Goal: Information Seeking & Learning: Find specific fact

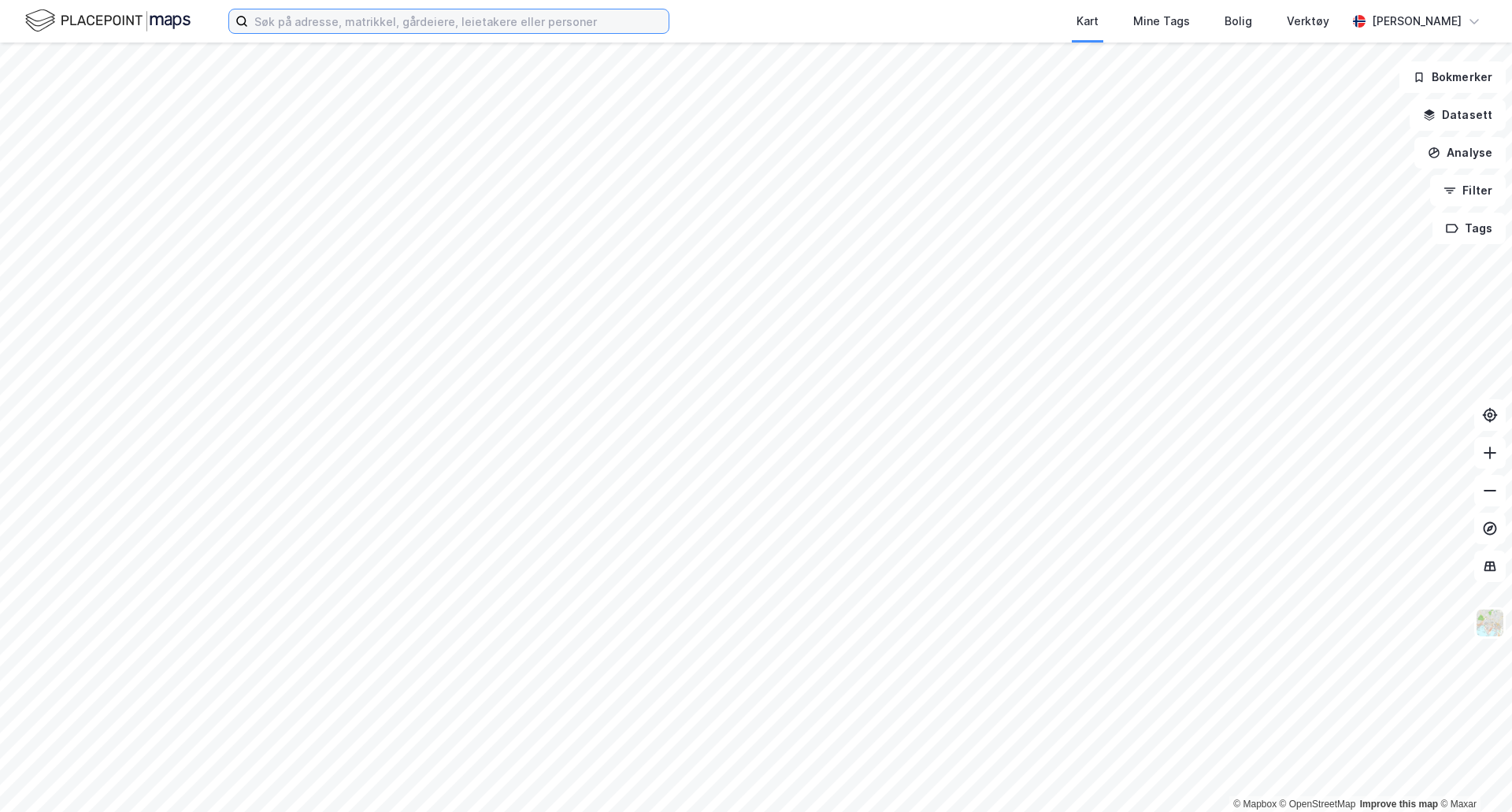
click at [311, 29] on input at bounding box center [458, 21] width 420 height 24
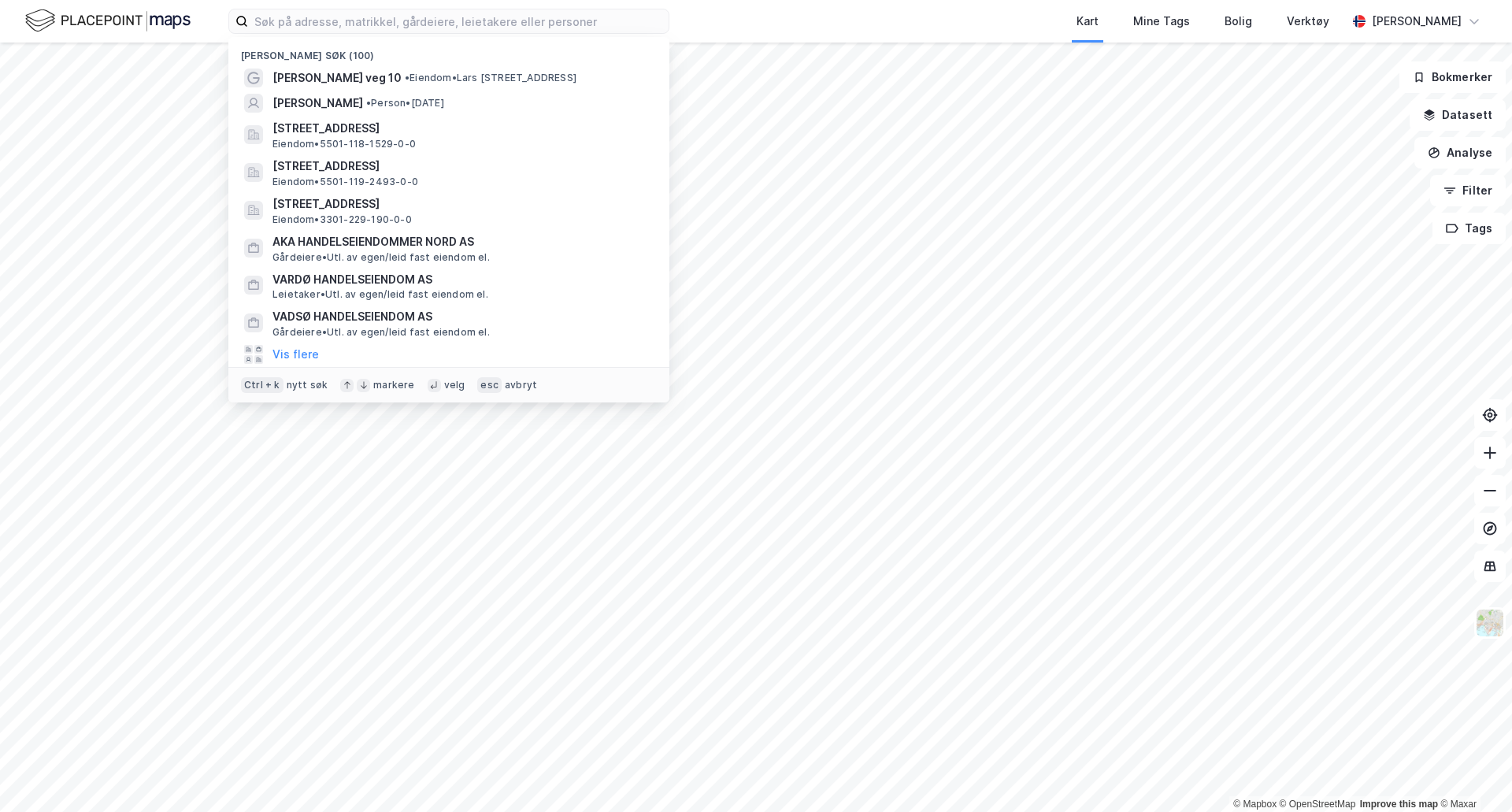
drag, startPoint x: 948, startPoint y: 20, endPoint x: 450, endPoint y: 31, distance: 498.1
click at [948, 20] on div "Kart Mine Tags Bolig Verktøy" at bounding box center [1046, 21] width 601 height 42
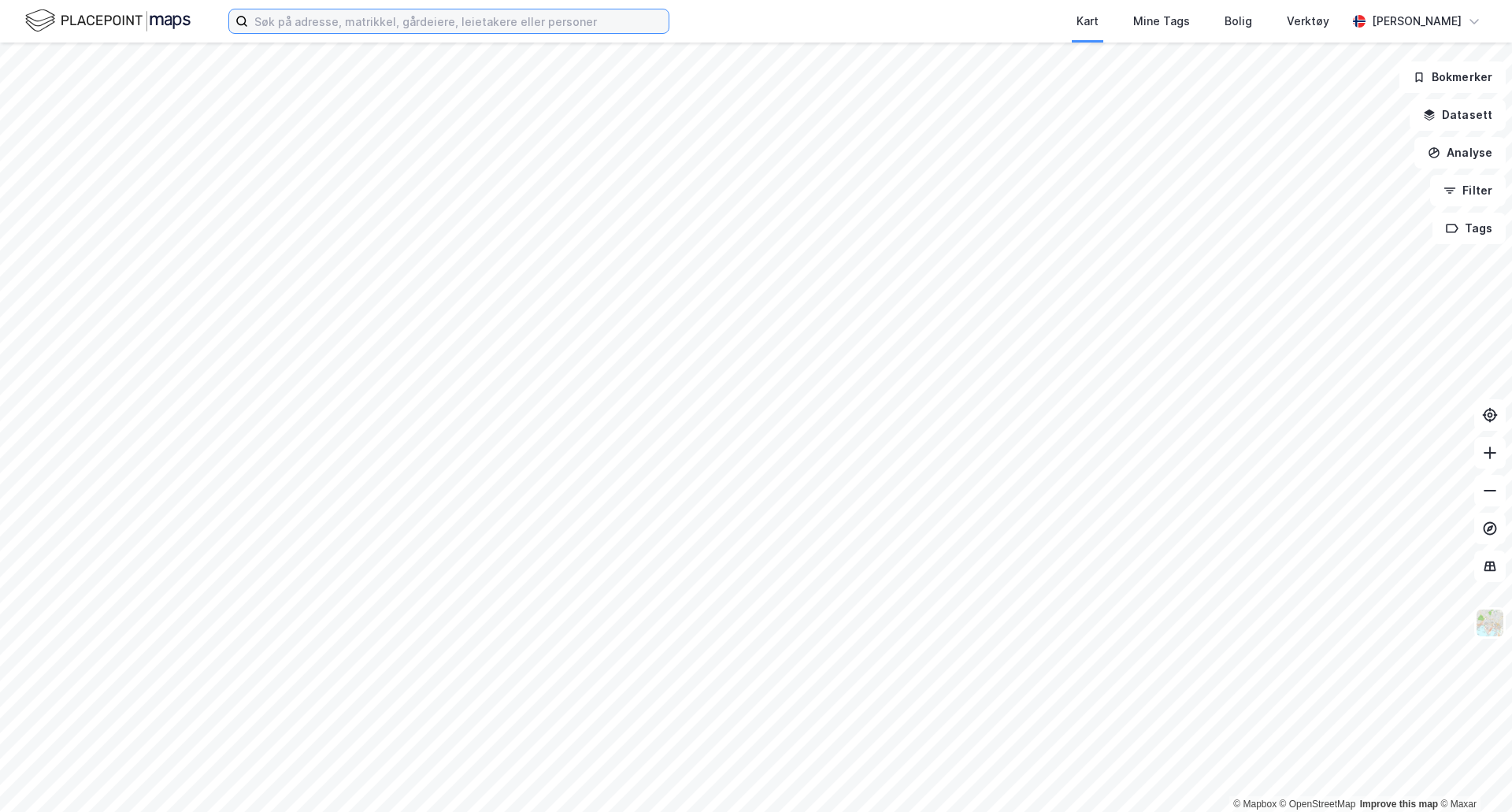
click at [304, 28] on input at bounding box center [458, 21] width 420 height 24
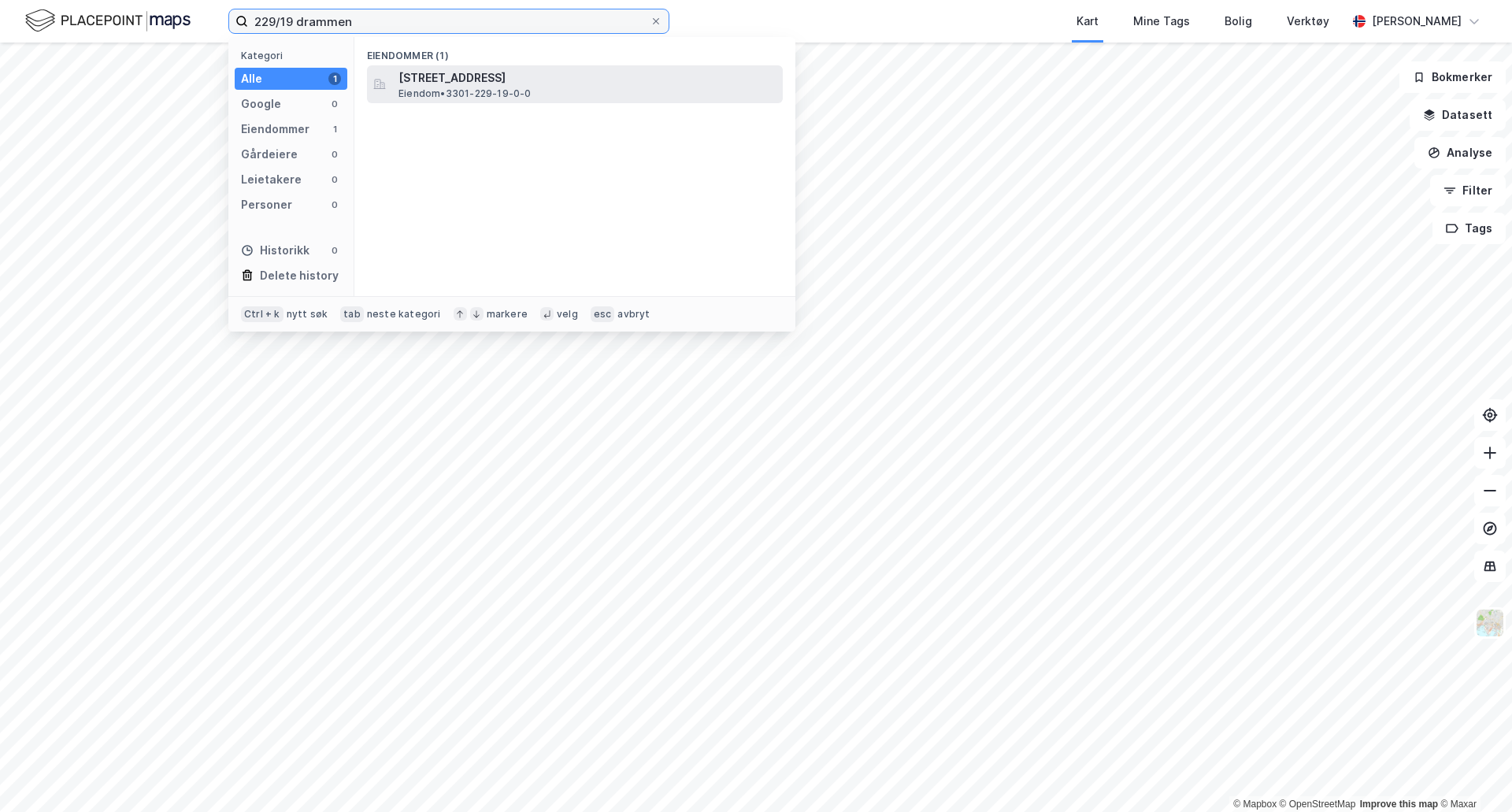
type input "229/19 drammen"
click at [465, 70] on span "[STREET_ADDRESS]" at bounding box center [587, 79] width 378 height 19
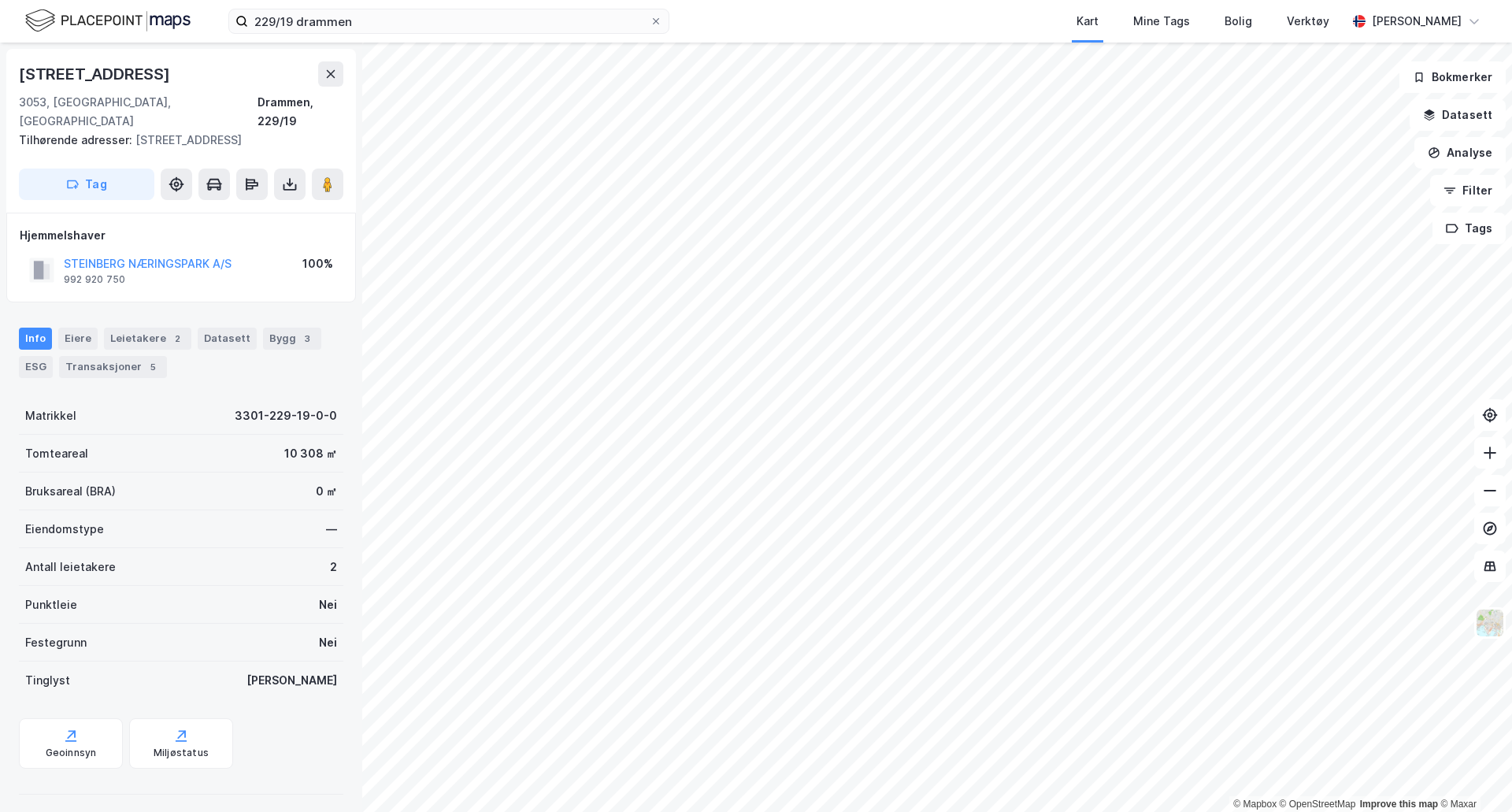
click at [157, 69] on div "[STREET_ADDRESS]" at bounding box center [96, 74] width 154 height 25
copy div "[STREET_ADDRESS]"
